Goal: Navigation & Orientation: Go to known website

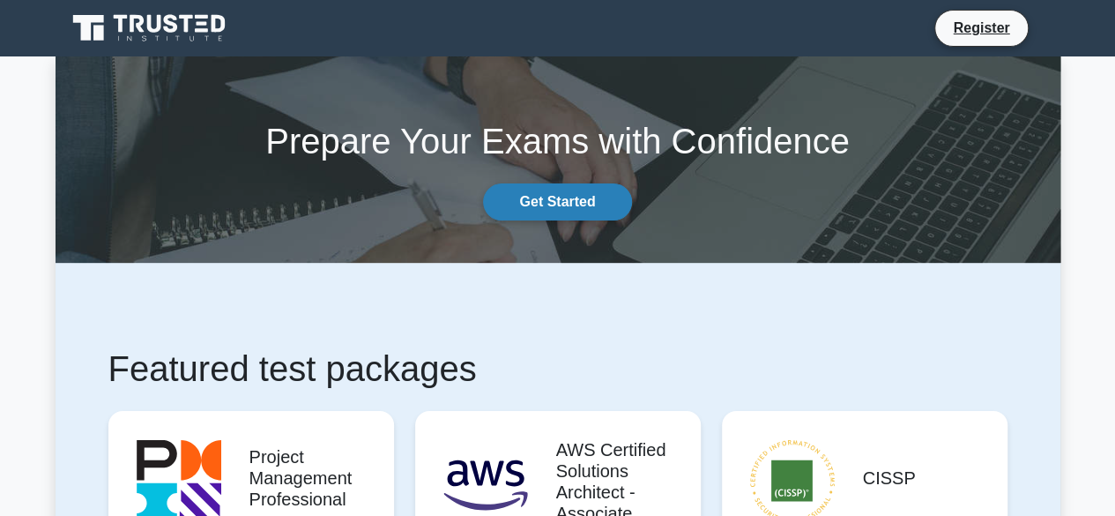
click at [556, 209] on link "Get Started" at bounding box center [557, 201] width 148 height 37
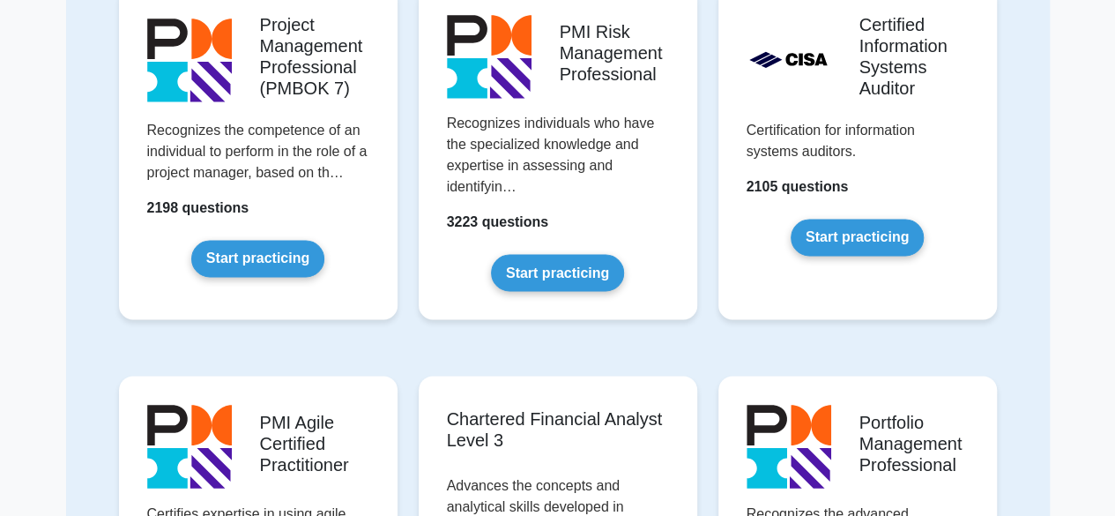
scroll to position [406, 0]
